Goal: Information Seeking & Learning: Compare options

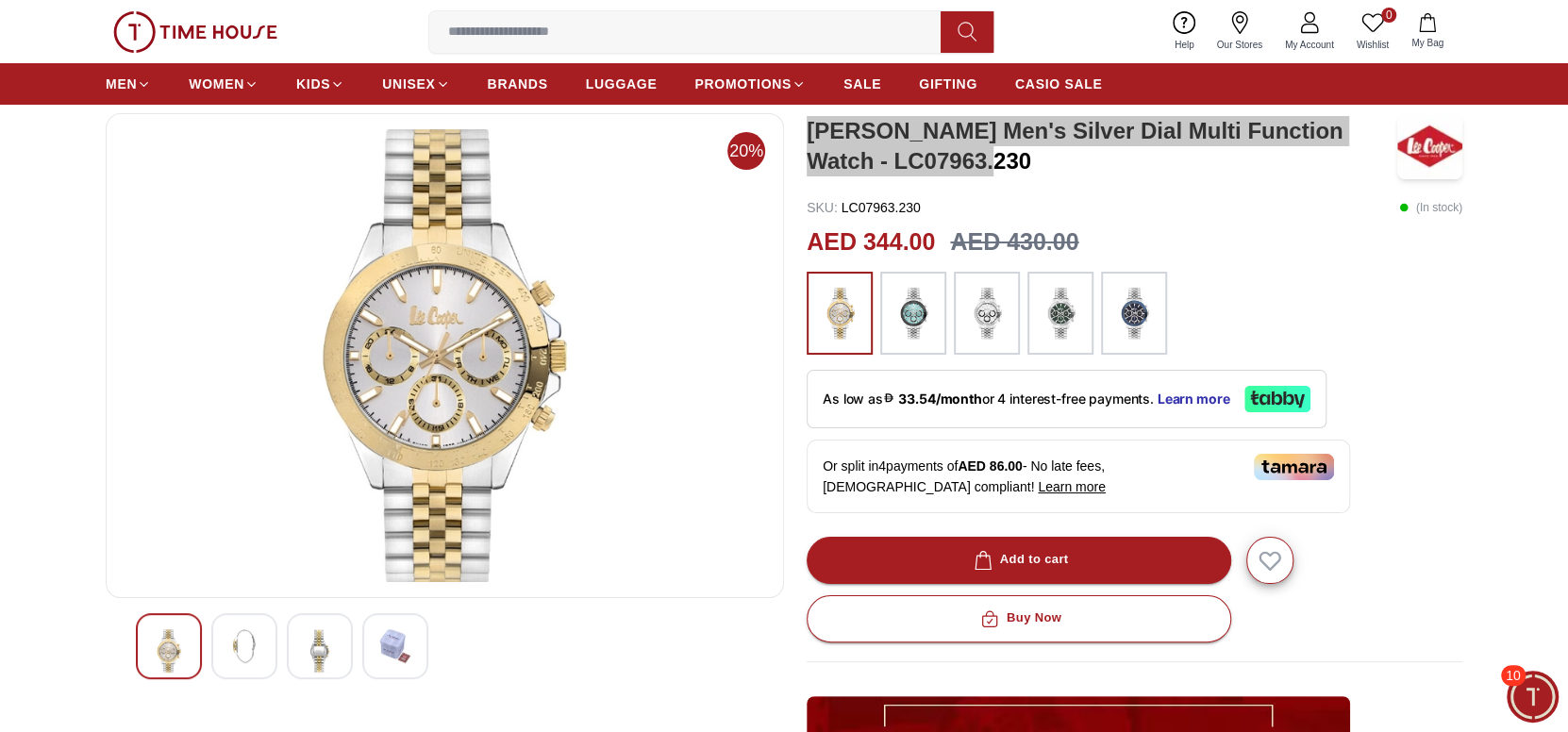
scroll to position [1631, 0]
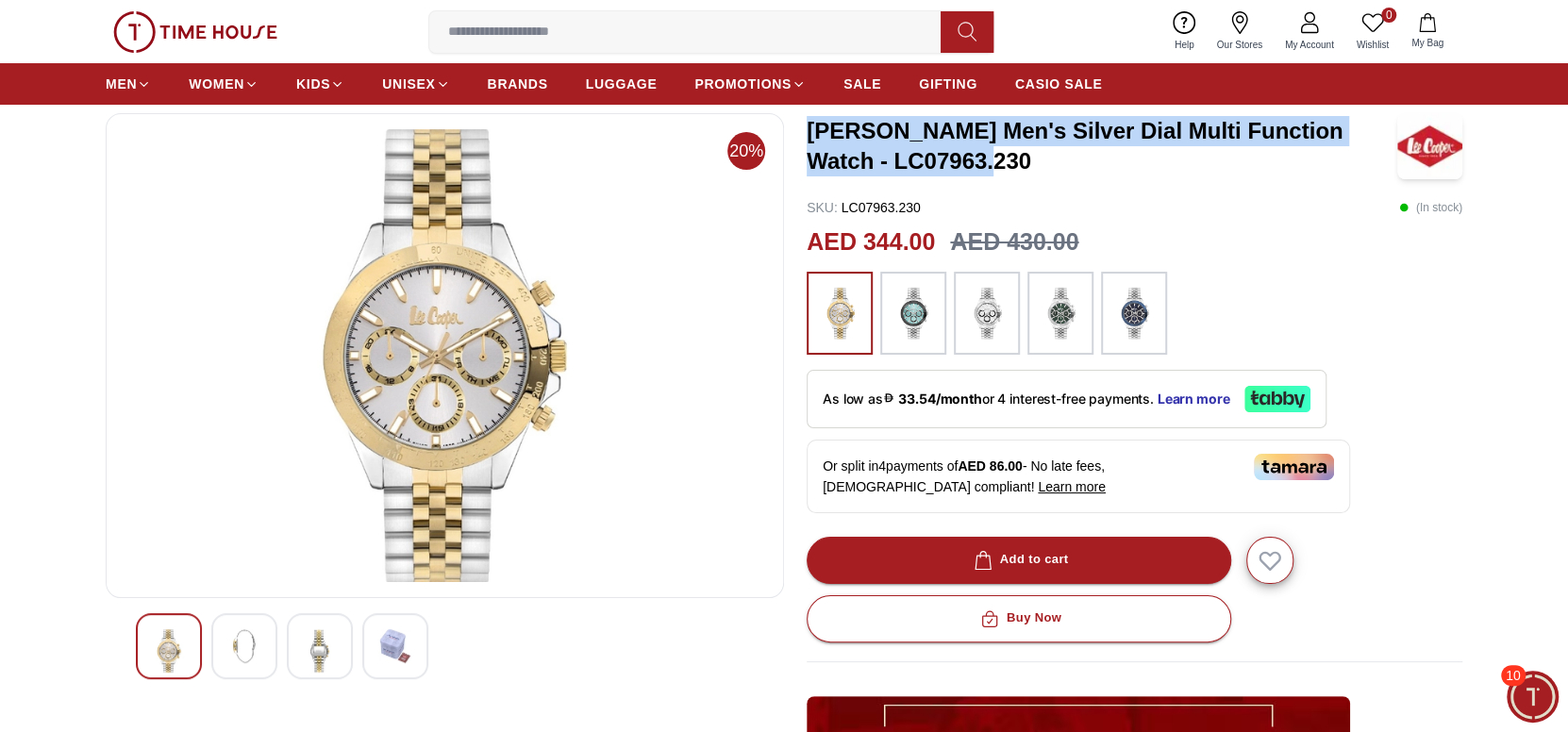
click at [898, 307] on img at bounding box center [913, 312] width 47 height 64
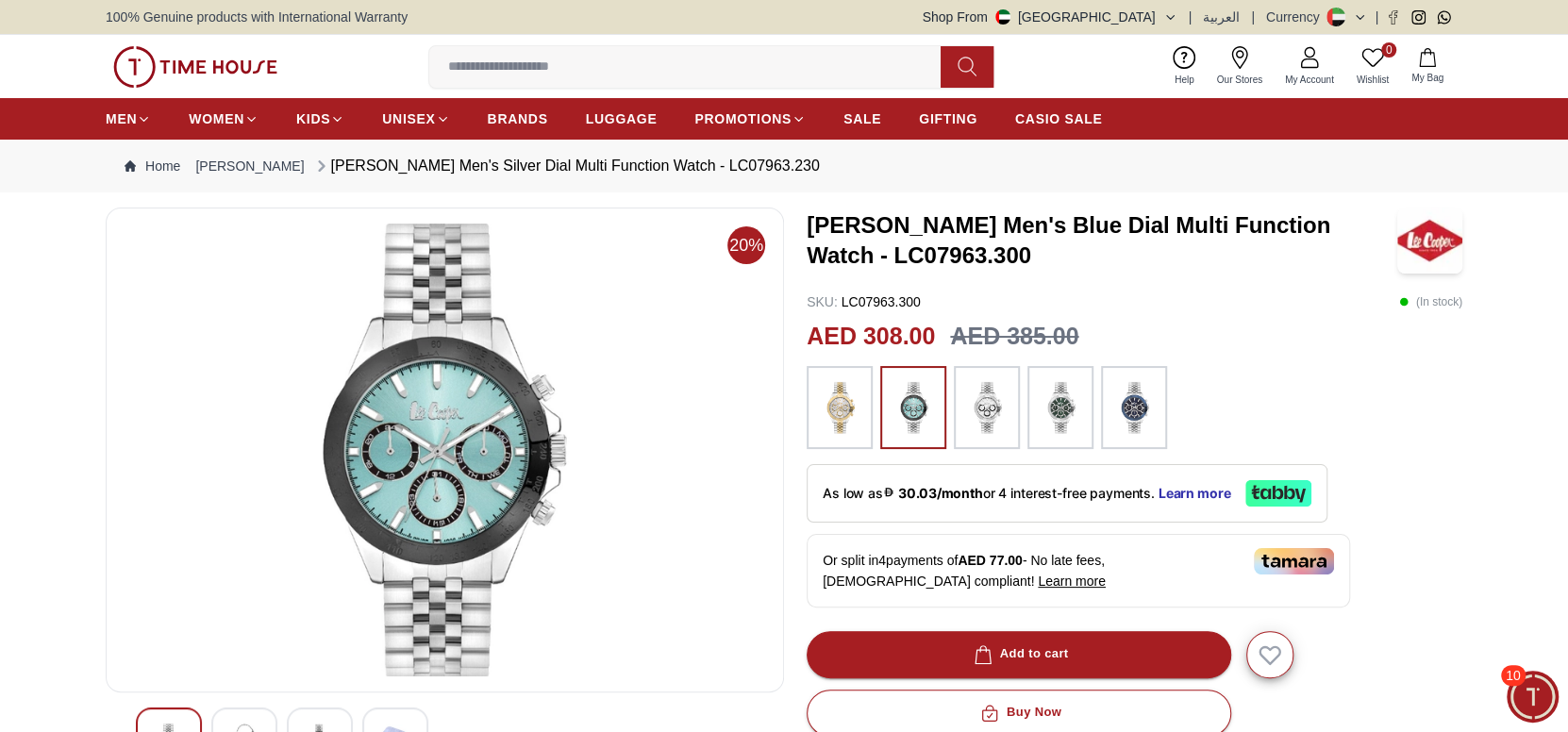
click at [1130, 409] on img at bounding box center [1133, 407] width 47 height 64
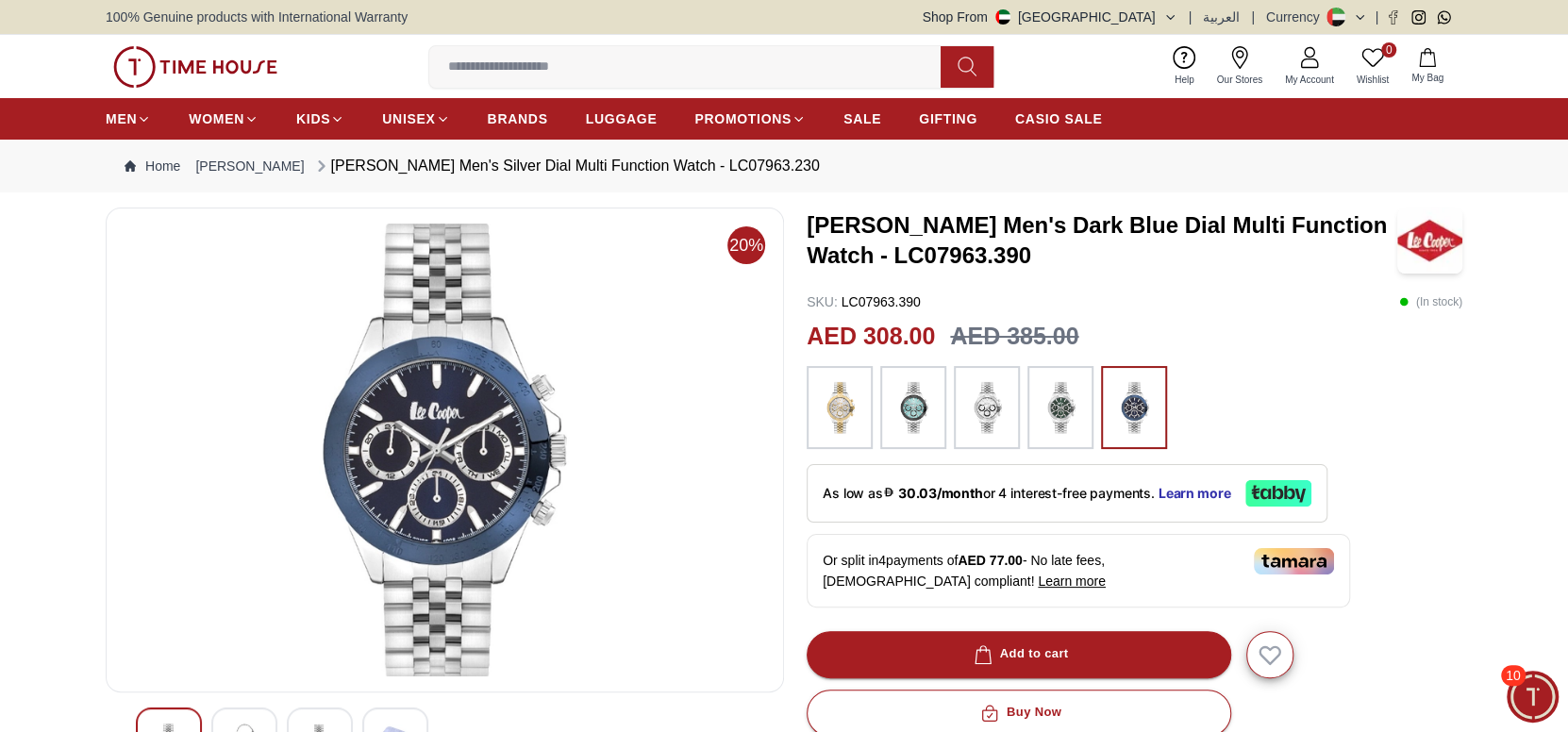
click at [819, 409] on img at bounding box center [839, 407] width 47 height 64
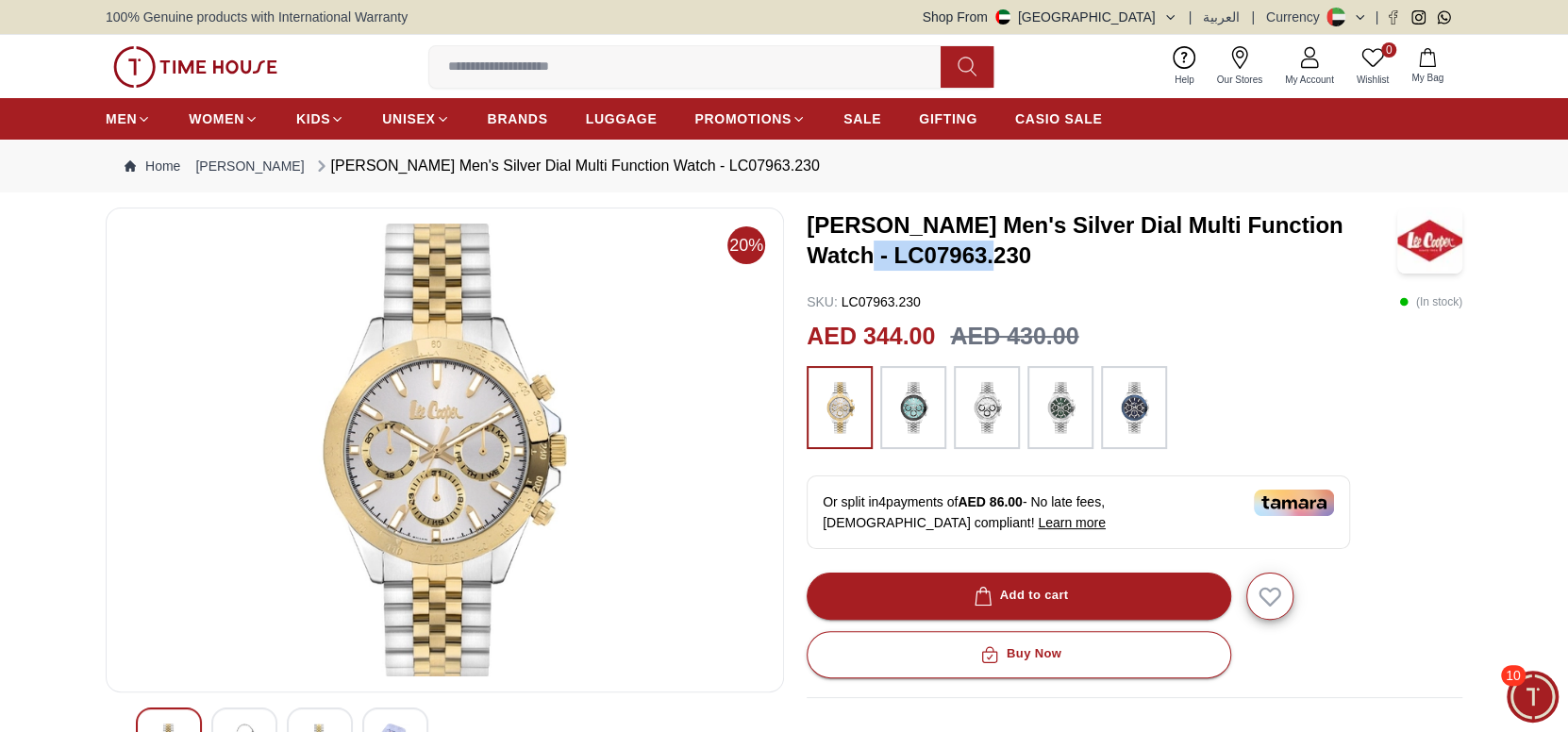
drag, startPoint x: 966, startPoint y: 252, endPoint x: 801, endPoint y: 260, distance: 165.2
click at [801, 260] on div "20% [PERSON_NAME] Men's Silver Dial Multi Function Watch - LC07963.230 SKU : LC…" at bounding box center [784, 658] width 1357 height 902
click at [173, 55] on img at bounding box center [195, 66] width 164 height 41
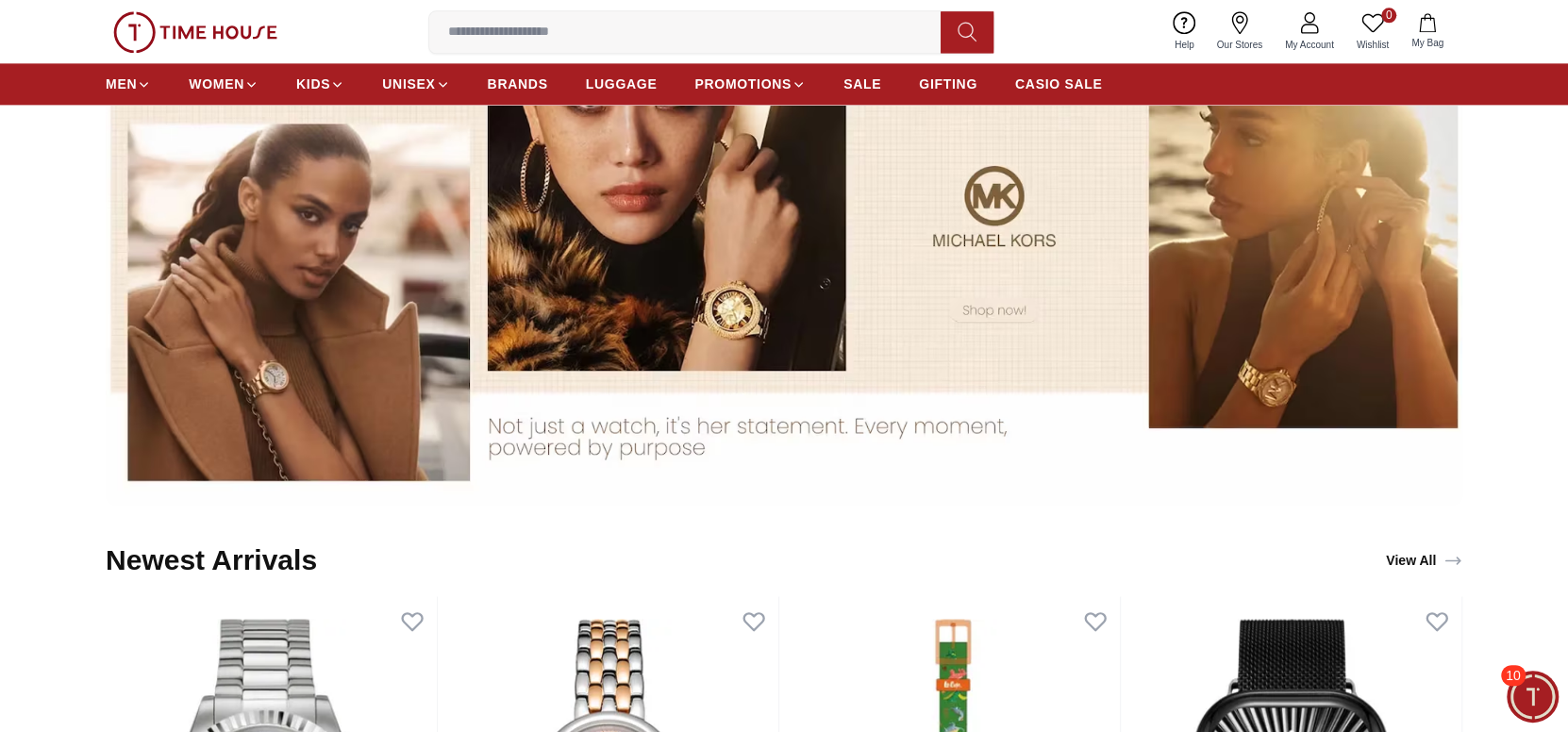
scroll to position [1979, 0]
